Goal: Check status: Check status

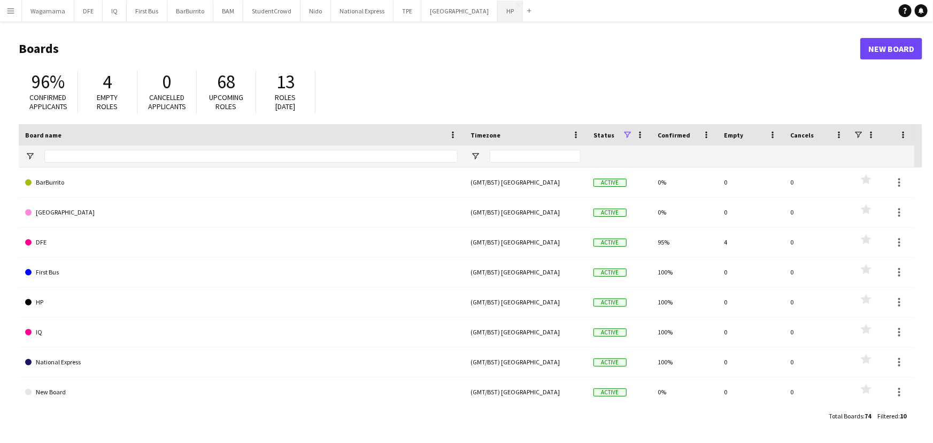
click at [498, 10] on button "HP Close" at bounding box center [510, 11] width 25 height 21
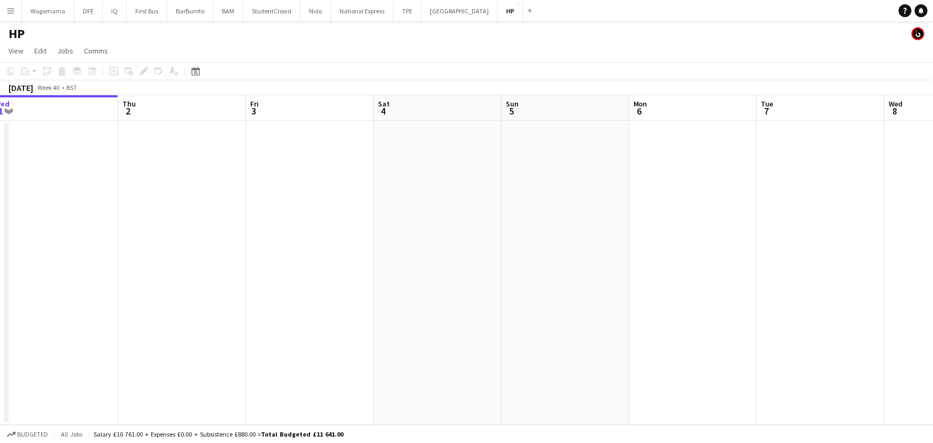
drag, startPoint x: 610, startPoint y: 177, endPoint x: 218, endPoint y: 210, distance: 394.3
click at [218, 210] on app-calendar-viewport "Sun 28 Mon 29 Tue 30 Wed 1 Thu 2 Fri 3 Sat 4 Sun 5 Mon 6 Tue 7 Wed 8 Thu 9 Fri …" at bounding box center [466, 259] width 933 height 329
drag, startPoint x: 587, startPoint y: 188, endPoint x: 267, endPoint y: 211, distance: 321.6
click at [272, 212] on app-calendar-viewport "Tue 30 Wed 1 Thu 2 Fri 3 Sat 4 Sun 5 Mon 6 Tue 7 Wed 8 Thu 9 Fri 10 Sat 11 Sun …" at bounding box center [466, 259] width 933 height 329
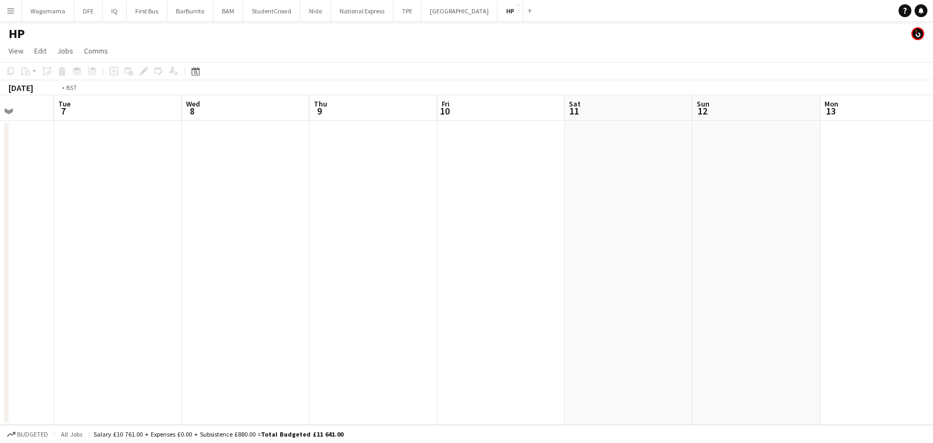
drag, startPoint x: 582, startPoint y: 206, endPoint x: 176, endPoint y: 236, distance: 406.9
click at [176, 237] on app-calendar-viewport "Thu 2 Fri 3 Sat 4 Sun 5 Mon 6 Tue 7 Wed 8 Thu 9 Fri 10 Sat 11 Sun 12 Mon 13 Tue…" at bounding box center [466, 259] width 933 height 329
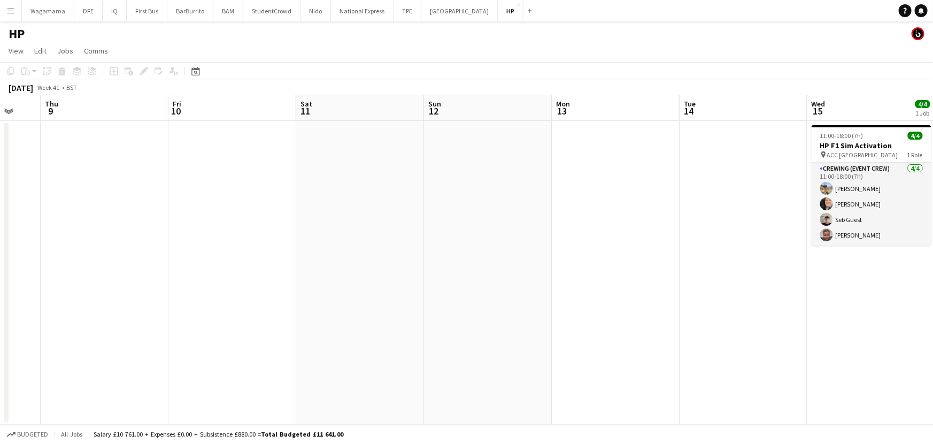
scroll to position [0, 397]
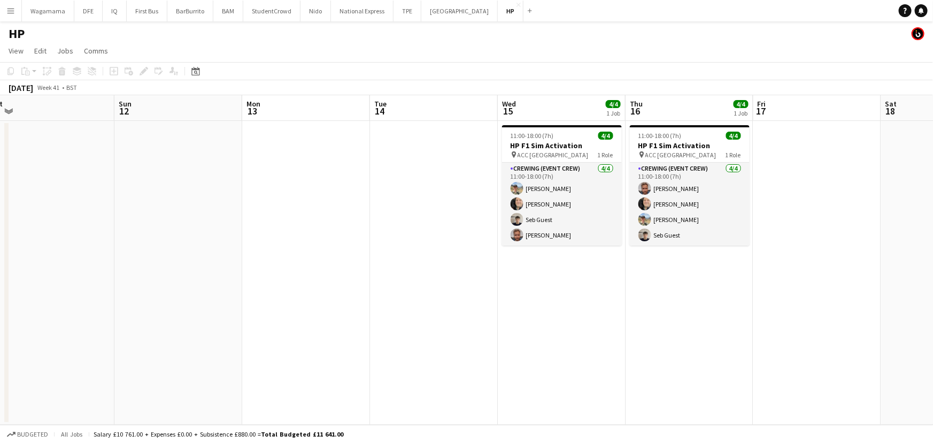
drag, startPoint x: 643, startPoint y: 214, endPoint x: 396, endPoint y: 219, distance: 247.6
click at [396, 219] on app-calendar-viewport "Wed 8 Thu 9 Fri 10 Sat 11 Sun 12 Mon 13 Tue 14 Wed 15 4/4 1 Job Thu 16 4/4 1 Jo…" at bounding box center [466, 259] width 933 height 329
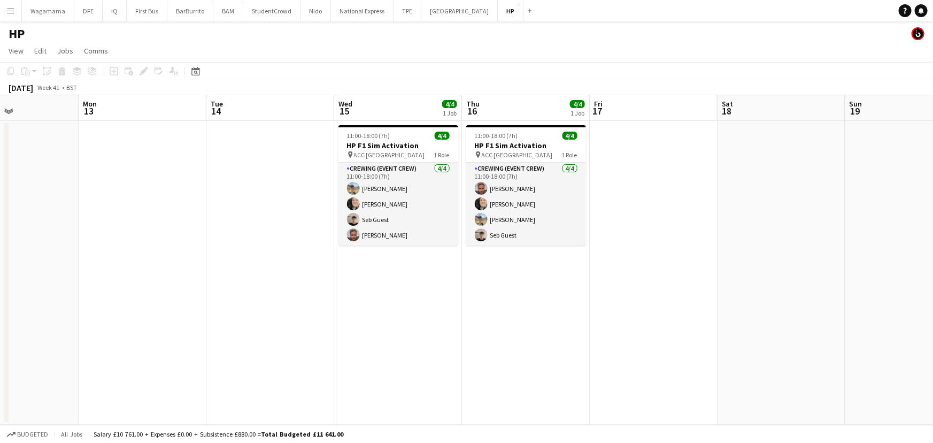
scroll to position [0, 370]
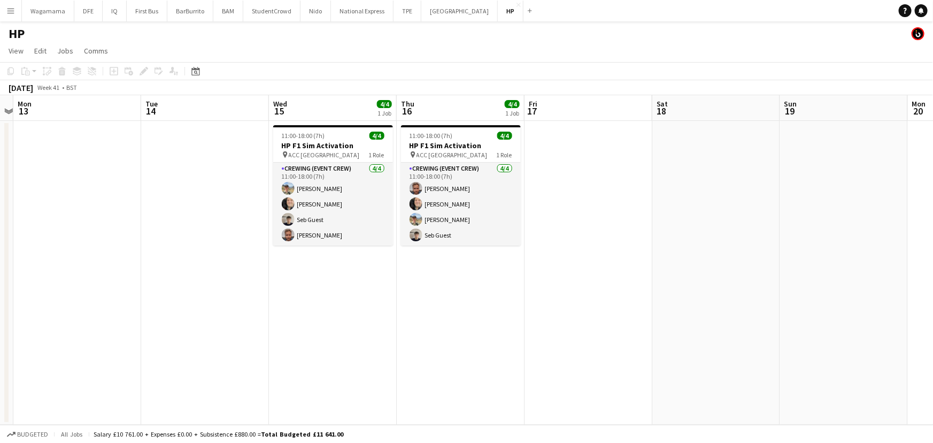
drag, startPoint x: 394, startPoint y: 203, endPoint x: 167, endPoint y: 214, distance: 227.4
click at [167, 214] on app-calendar-viewport "Fri 10 Sat 11 Sun 12 Mon 13 Tue 14 Wed 15 4/4 1 Job Thu 16 4/4 1 Job Fri 17 Sat…" at bounding box center [466, 259] width 933 height 329
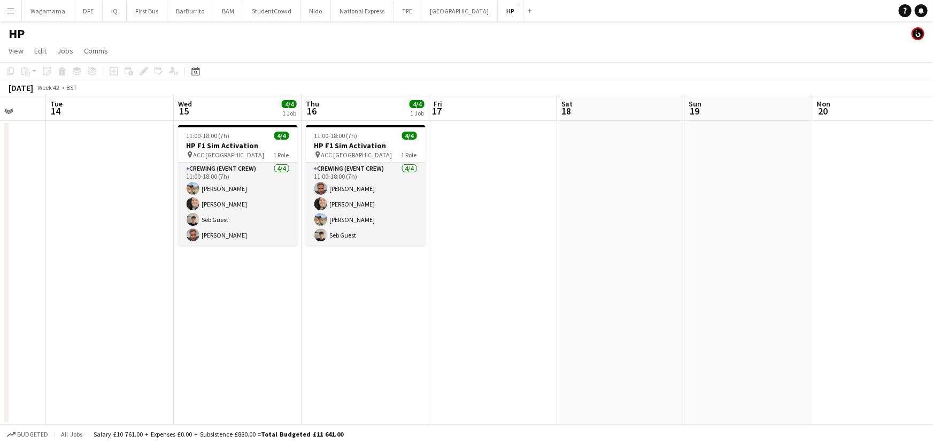
scroll to position [0, 516]
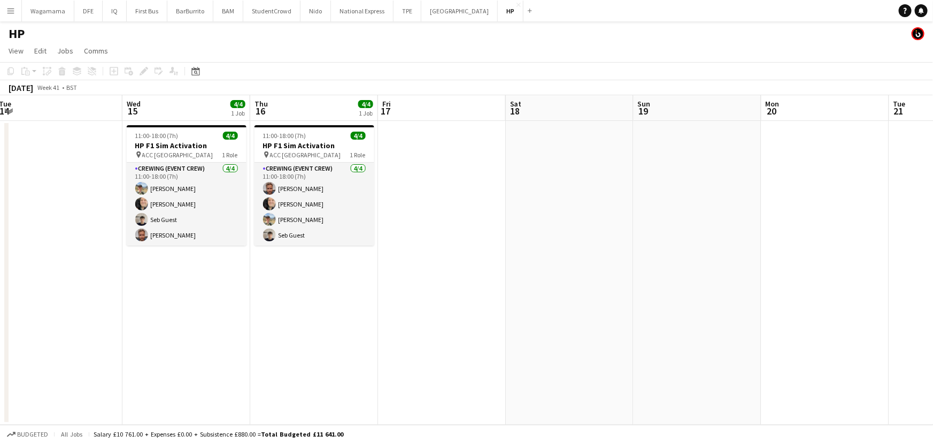
drag, startPoint x: 607, startPoint y: 204, endPoint x: 522, endPoint y: 206, distance: 85.0
click at [522, 206] on app-calendar-viewport "Fri 10 Sat 11 Sun 12 Mon 13 Tue 14 Wed 15 4/4 1 Job Thu 16 4/4 1 Job Fri 17 Sat…" at bounding box center [466, 259] width 933 height 329
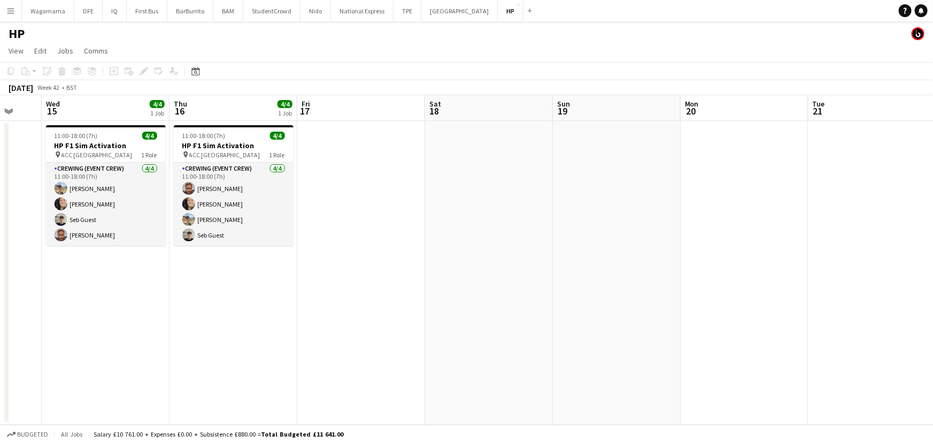
scroll to position [0, 349]
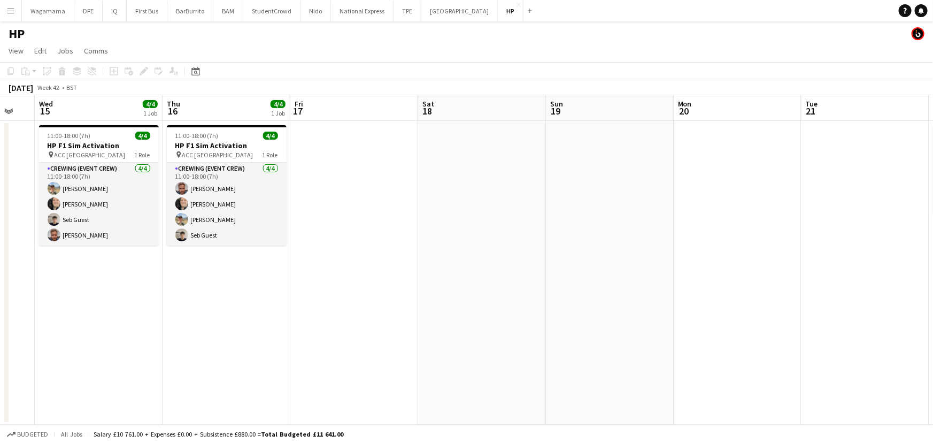
drag, startPoint x: 552, startPoint y: 203, endPoint x: 465, endPoint y: 205, distance: 87.7
click at [465, 205] on app-calendar-viewport "Sun 12 Mon 13 Tue 14 Wed 15 4/4 1 Job Thu 16 4/4 1 Job Fri 17 Sat 18 Sun 19 Mon…" at bounding box center [466, 259] width 933 height 329
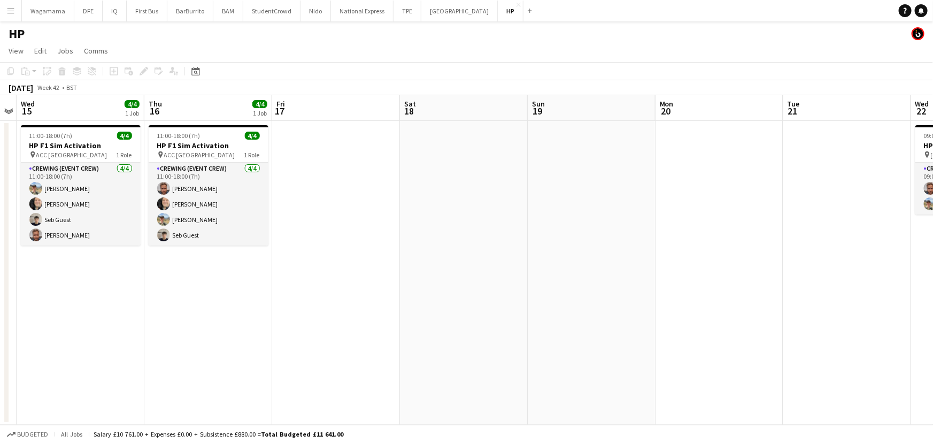
scroll to position [0, 374]
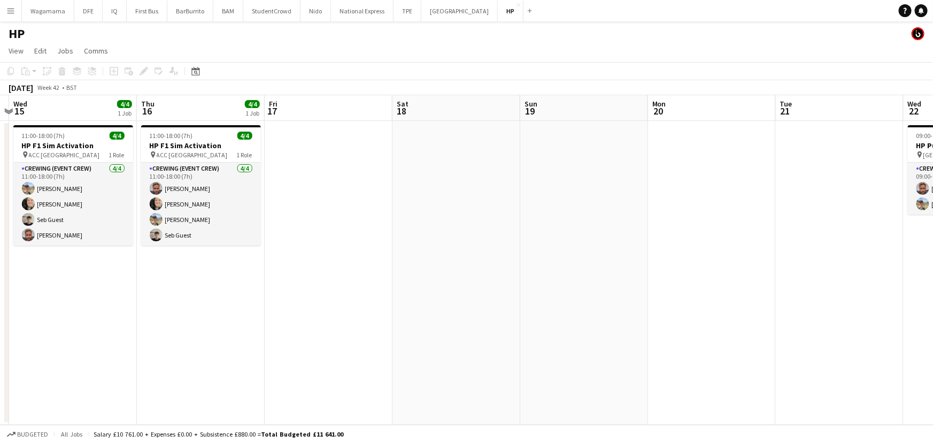
drag, startPoint x: 423, startPoint y: 202, endPoint x: 397, endPoint y: 204, distance: 25.7
click at [397, 204] on app-calendar-viewport "Sun 12 Mon 13 Tue 14 Wed 15 4/4 1 Job Thu 16 4/4 1 Job Fri 17 Sat 18 Sun 19 Mon…" at bounding box center [466, 259] width 933 height 329
